Goal: Task Accomplishment & Management: Use online tool/utility

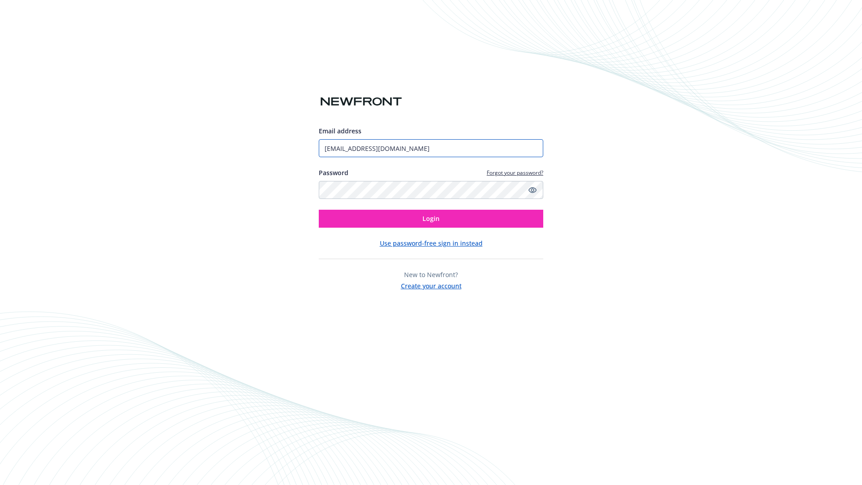
type input "[EMAIL_ADDRESS][DOMAIN_NAME]"
click at [431, 219] on span "Login" at bounding box center [430, 218] width 17 height 9
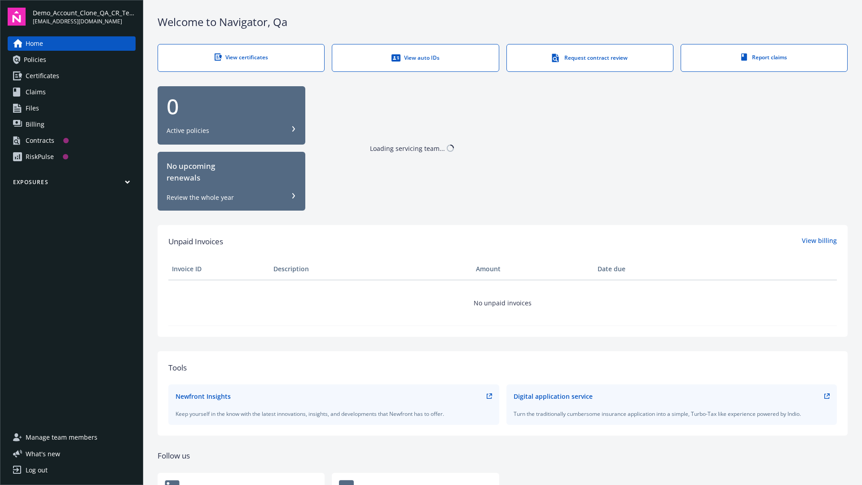
click at [84, 17] on span "Demo_Account_Clone_QA_CR_Tests_Prospect" at bounding box center [84, 12] width 103 height 9
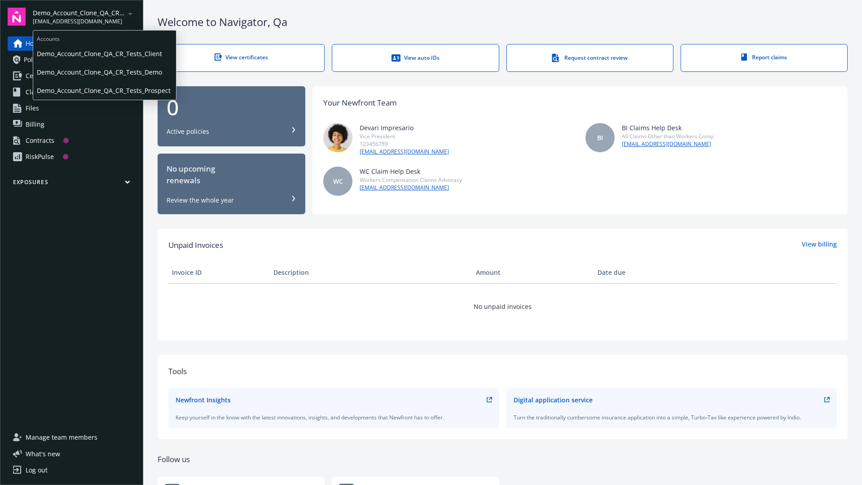
click at [104, 53] on span "Demo_Account_Clone_QA_CR_Tests_Client" at bounding box center [105, 53] width 136 height 18
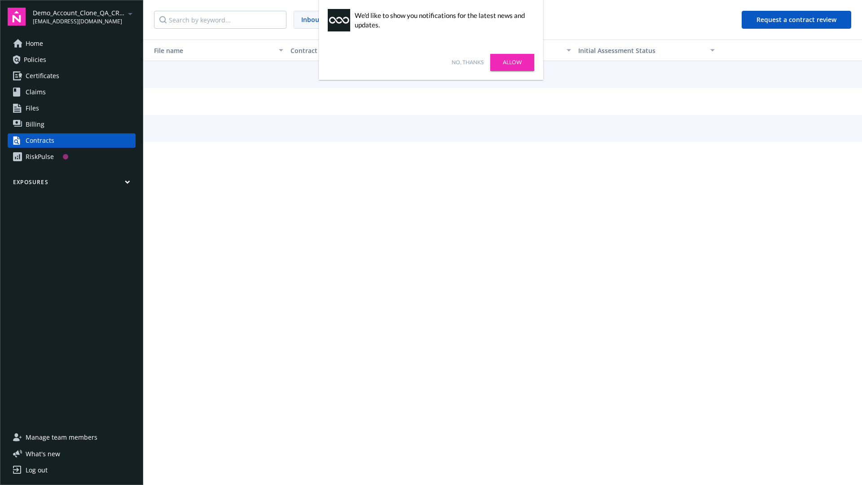
click at [467, 62] on link "No, thanks" at bounding box center [468, 62] width 32 height 8
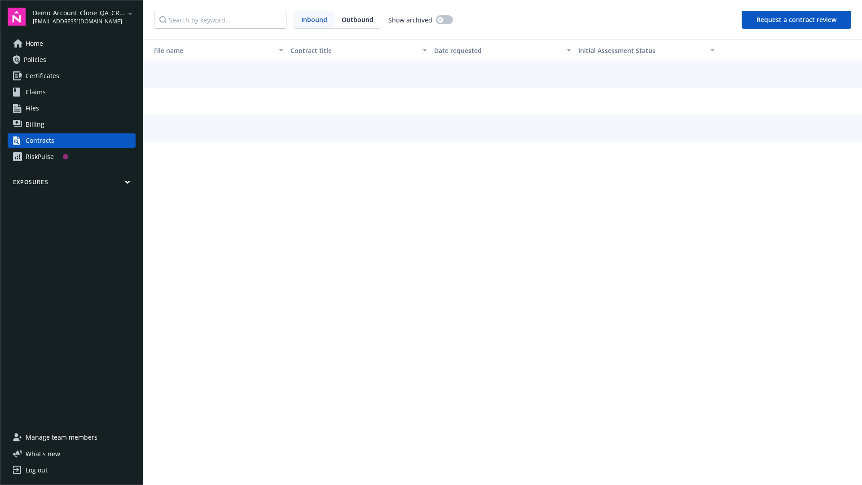
click at [797, 20] on button "Request a contract review" at bounding box center [796, 20] width 110 height 18
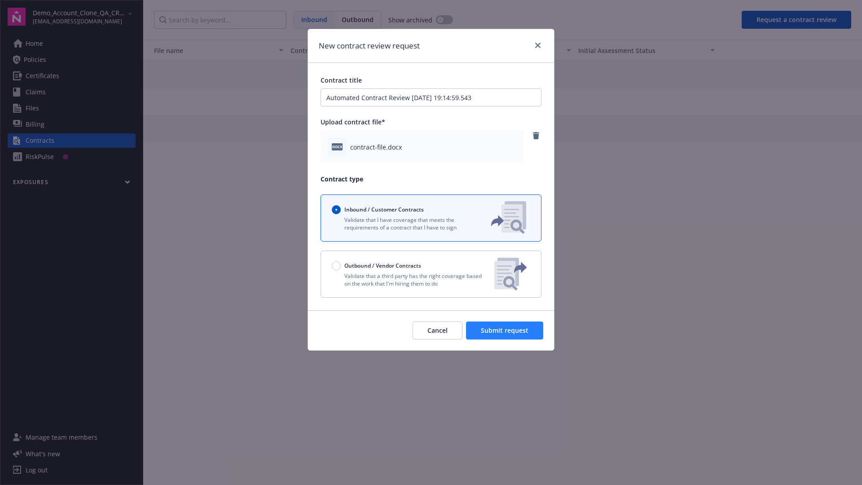
type input "Automated Contract Review 09-24-2025 19:14:59.543"
click at [505, 330] on span "Submit request" at bounding box center [505, 330] width 48 height 9
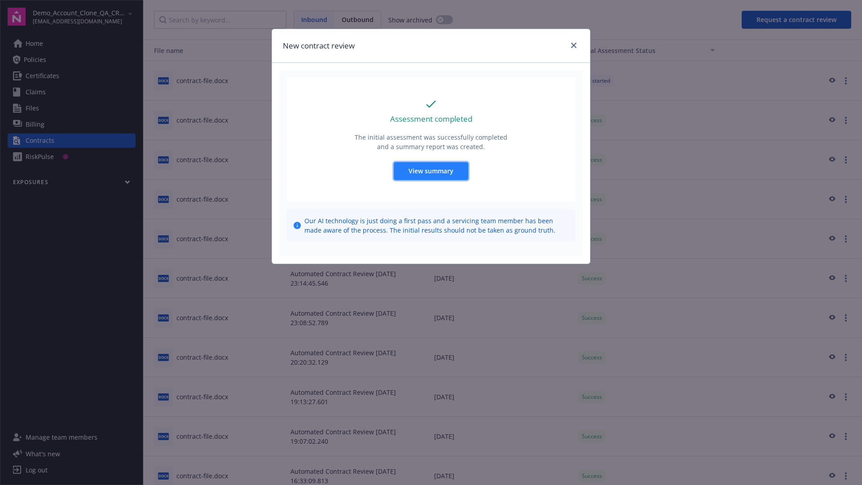
click at [430, 171] on span "View summary" at bounding box center [430, 171] width 45 height 9
